Goal: Task Accomplishment & Management: Complete application form

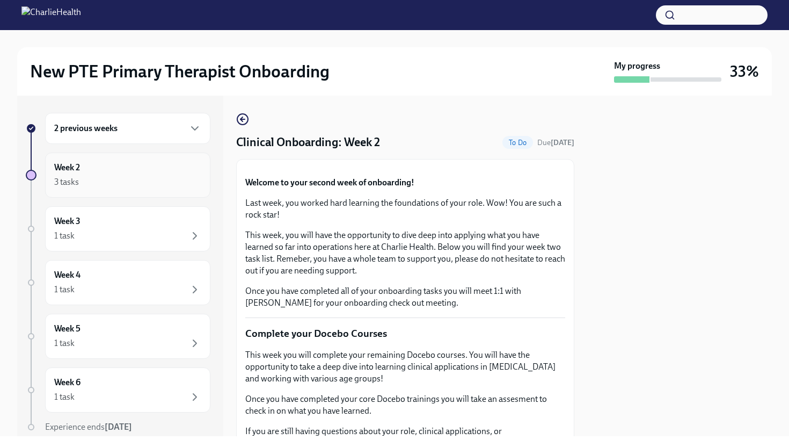
click at [121, 183] on div "3 tasks" at bounding box center [127, 182] width 147 height 13
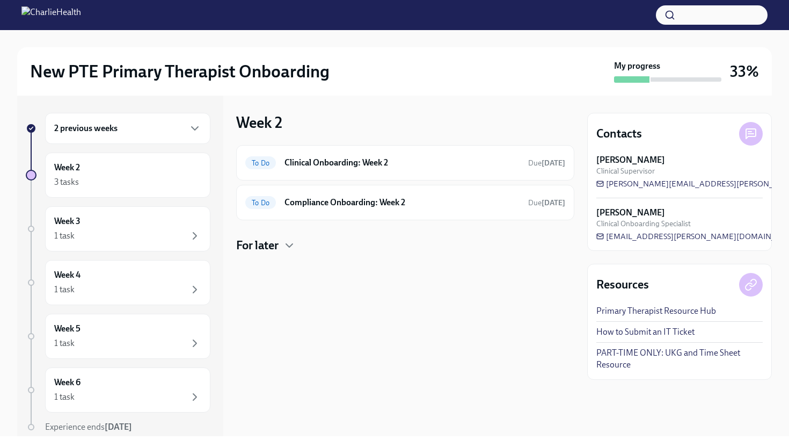
click at [175, 131] on div "2 previous weeks" at bounding box center [127, 128] width 147 height 13
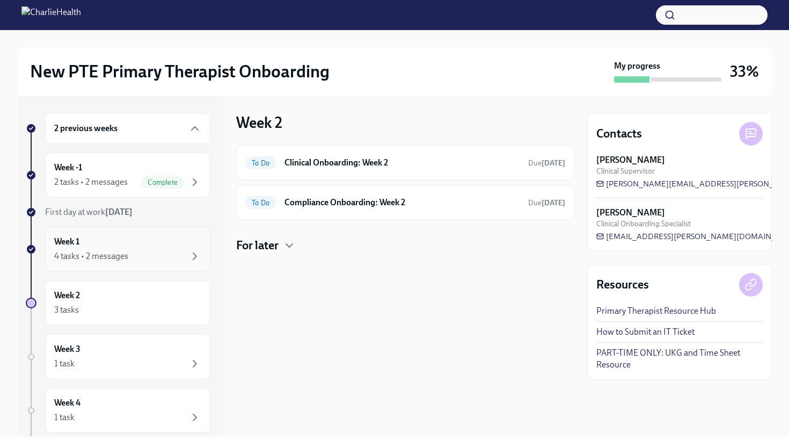
click at [134, 244] on div "Week 1 4 tasks • 2 messages" at bounding box center [127, 249] width 147 height 27
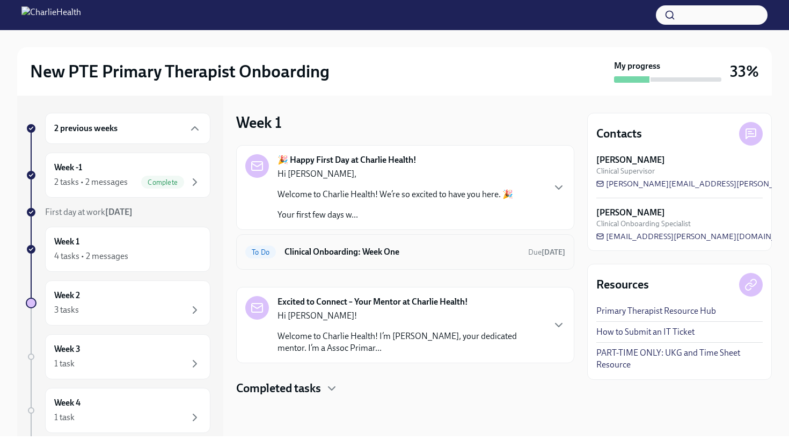
click at [361, 251] on h6 "Clinical Onboarding: Week One" at bounding box center [402, 252] width 235 height 12
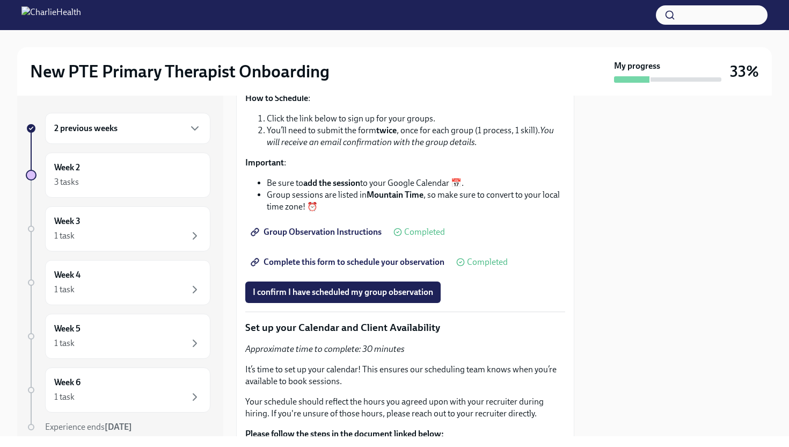
scroll to position [2228, 0]
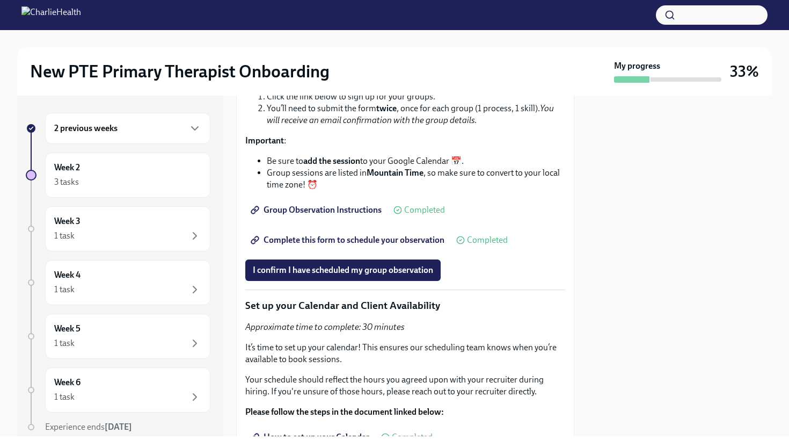
click at [340, 245] on span "Complete this form to schedule your observation" at bounding box center [349, 240] width 192 height 11
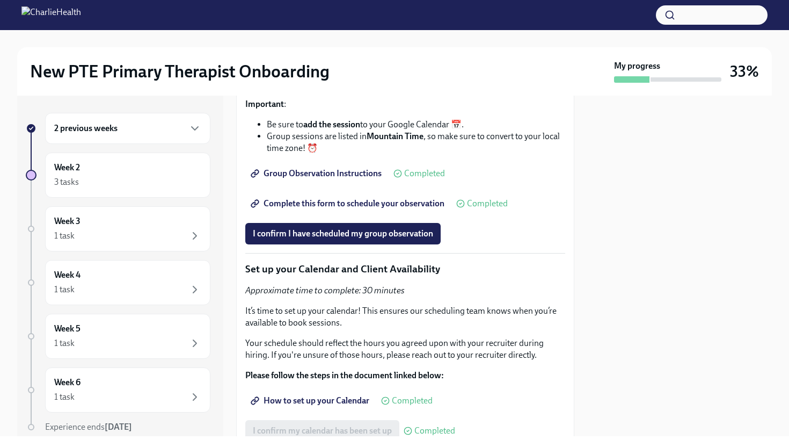
scroll to position [2337, 0]
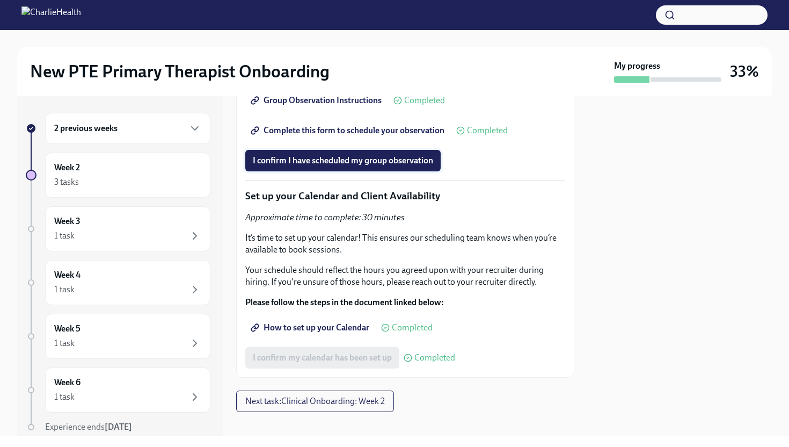
click at [337, 166] on span "I confirm I have scheduled my group observation" at bounding box center [343, 160] width 180 height 11
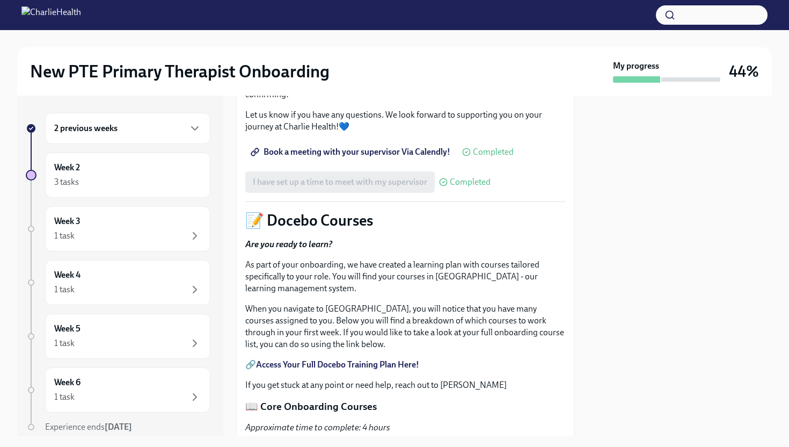
scroll to position [334, 0]
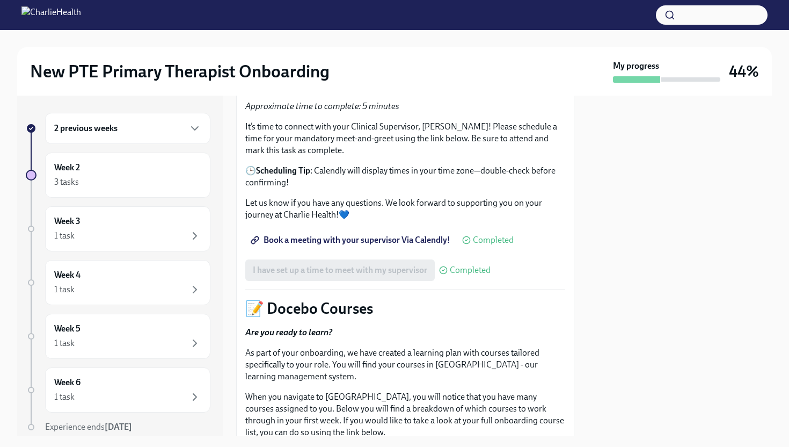
click at [188, 123] on div "2 previous weeks" at bounding box center [127, 128] width 147 height 13
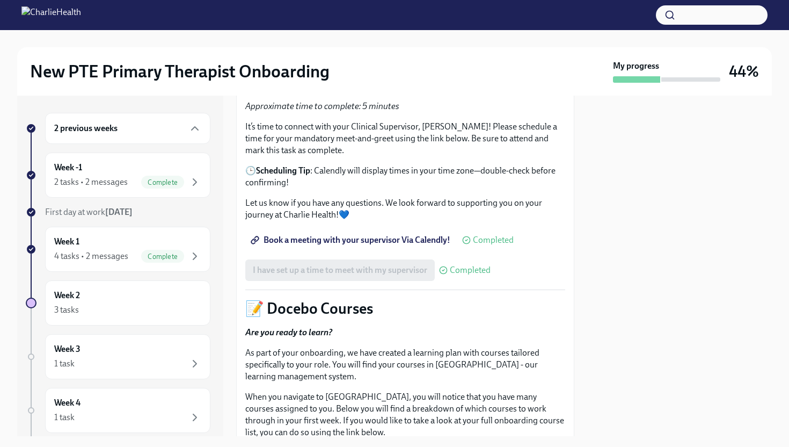
click at [150, 134] on div "2 previous weeks" at bounding box center [127, 128] width 147 height 13
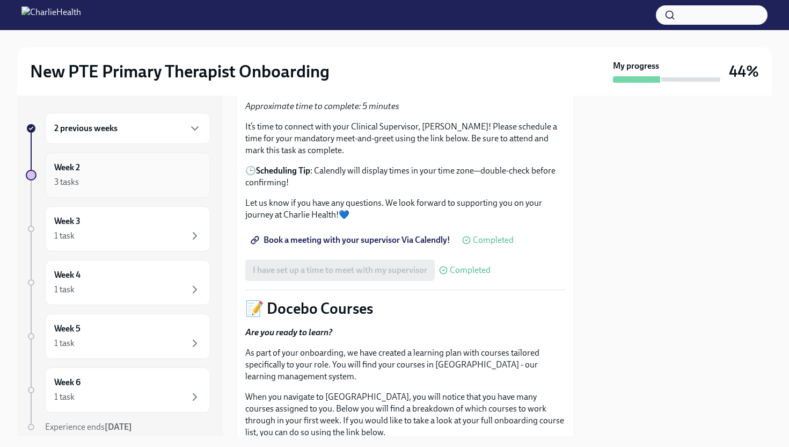
click at [145, 183] on div "3 tasks" at bounding box center [127, 182] width 147 height 13
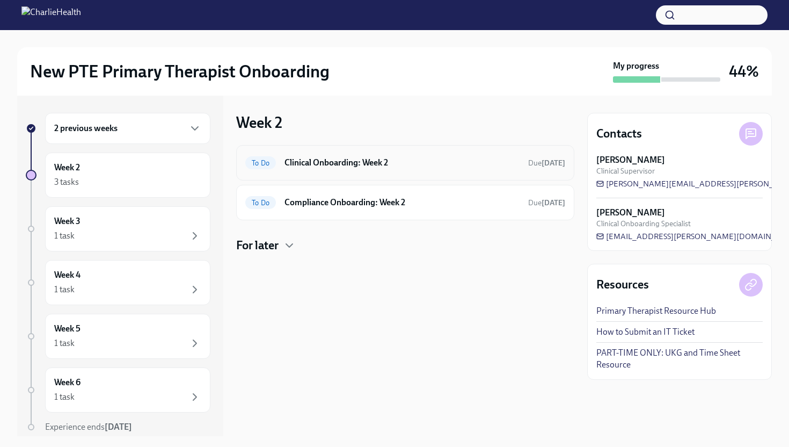
click at [356, 163] on h6 "Clinical Onboarding: Week 2" at bounding box center [402, 163] width 235 height 12
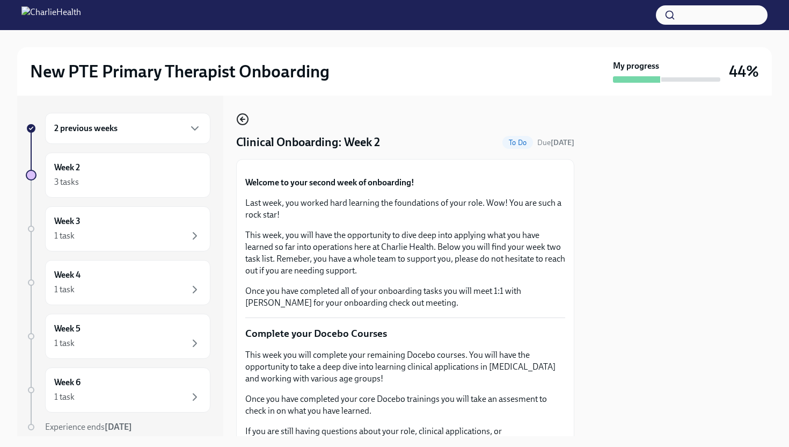
click at [241, 120] on icon "button" at bounding box center [242, 119] width 2 height 4
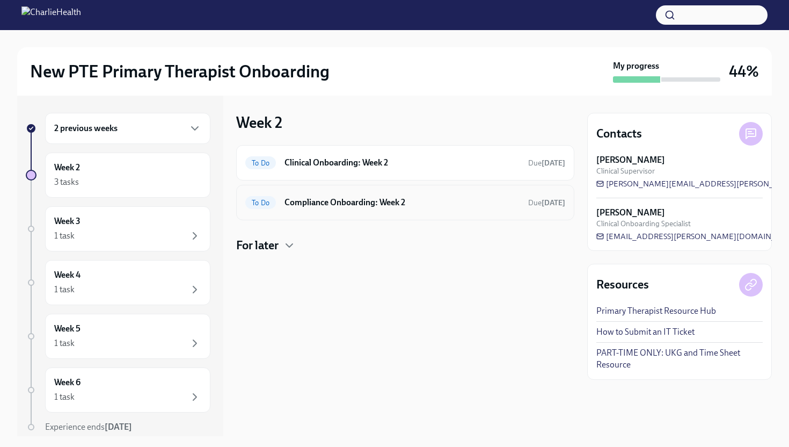
click at [322, 207] on h6 "Compliance Onboarding: Week 2" at bounding box center [402, 203] width 235 height 12
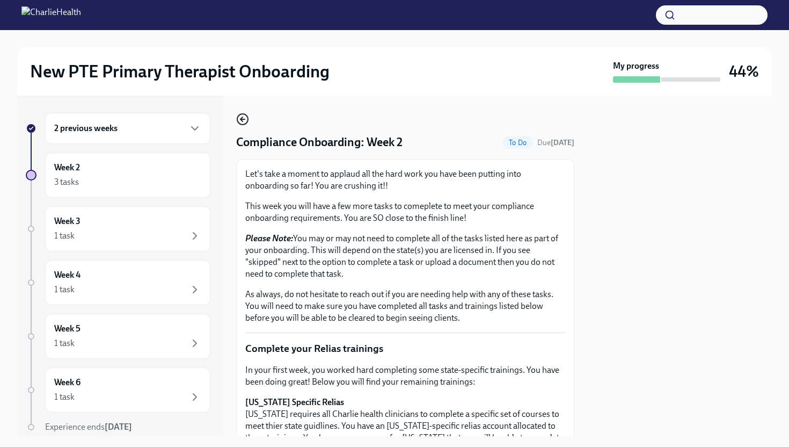
click at [240, 118] on icon "button" at bounding box center [242, 119] width 13 height 13
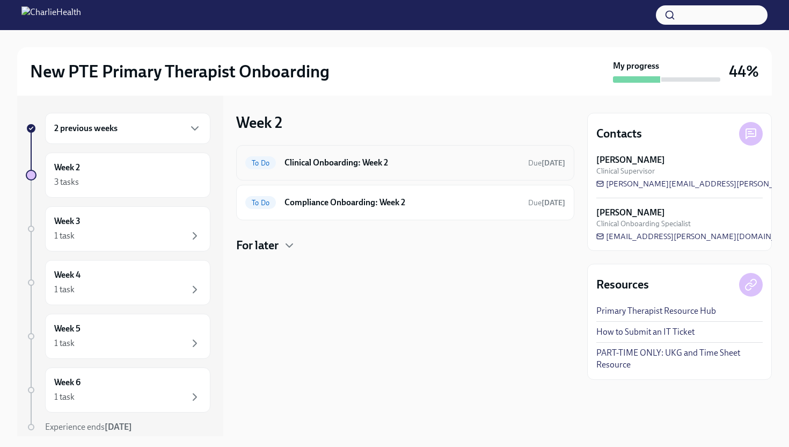
click at [322, 161] on h6 "Clinical Onboarding: Week 2" at bounding box center [402, 163] width 235 height 12
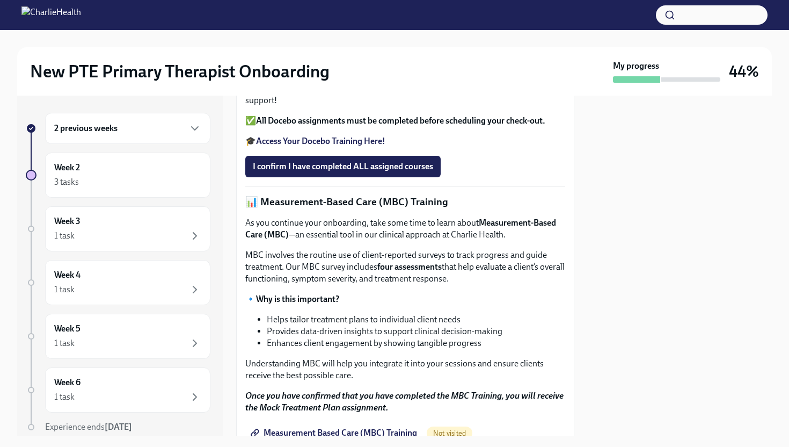
scroll to position [343, 0]
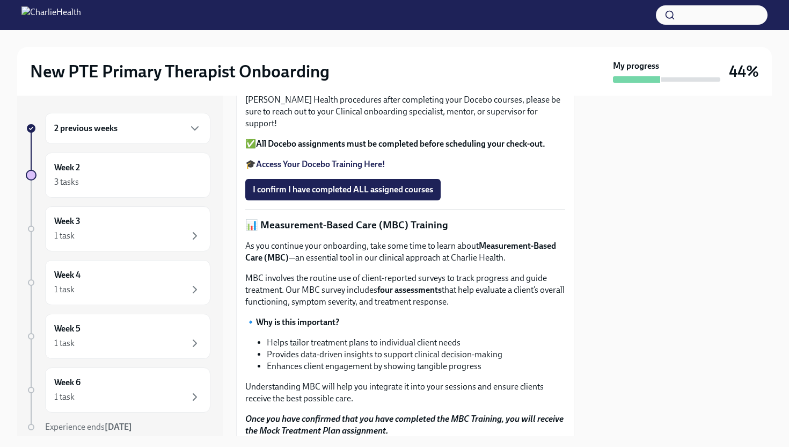
click at [338, 169] on strong "Access Your Docebo Training Here!" at bounding box center [320, 164] width 129 height 10
